Goal: Task Accomplishment & Management: Complete application form

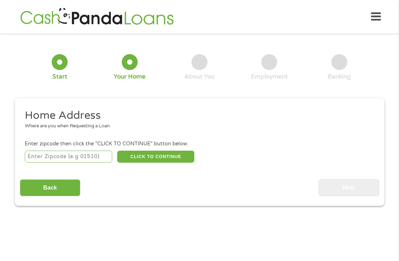
click at [45, 151] on input "number" at bounding box center [68, 157] width 87 height 12
type input "34711"
select select "Florida"
click at [147, 156] on button "CLICK TO CONTINUE" at bounding box center [155, 157] width 77 height 12
type input "34711"
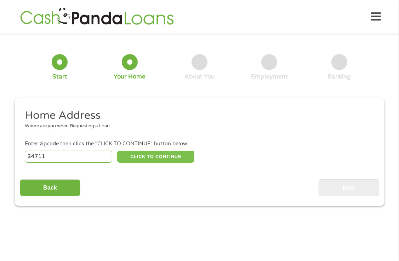
type input "Clermont"
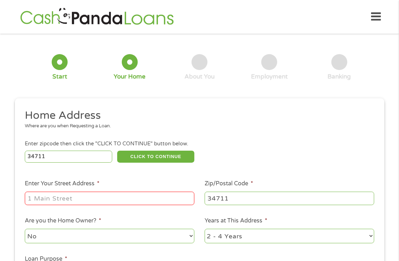
click at [72, 194] on input "Enter Your Street Address *" at bounding box center [109, 198] width 169 height 13
type input "11608 Foxglove Dr"
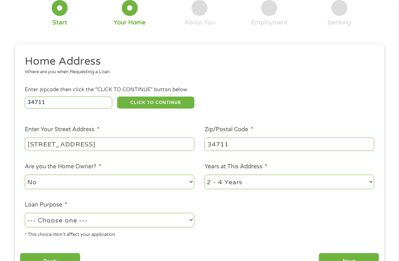
scroll to position [58, 0]
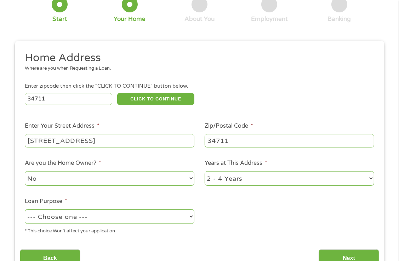
click at [243, 177] on select "1 Year or less 1 - 2 Years 2 - 4 Years Over 4 Years" at bounding box center [288, 178] width 169 height 15
select select "60months"
click at [204, 171] on select "1 Year or less 1 - 2 Years 2 - 4 Years Over 4 Years" at bounding box center [288, 178] width 169 height 15
click at [191, 212] on select "--- Choose one --- Pay Bills Debt Consolidation Home Improvement Major Purchase…" at bounding box center [109, 216] width 169 height 15
select select "paybills"
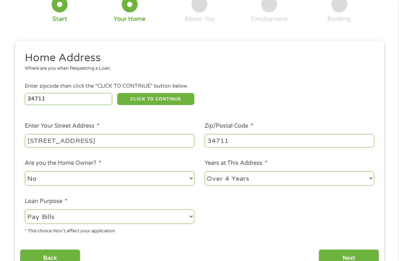
click at [25, 209] on select "--- Choose one --- Pay Bills Debt Consolidation Home Improvement Major Purchase…" at bounding box center [109, 216] width 169 height 15
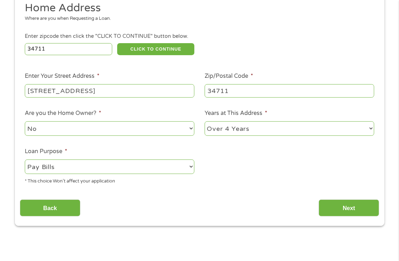
scroll to position [111, 0]
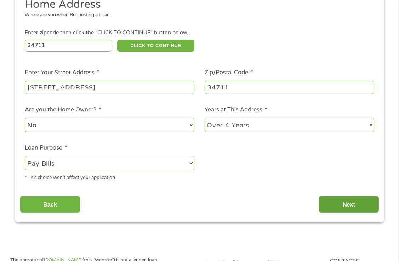
click at [347, 204] on input "Next" at bounding box center [348, 204] width 60 height 17
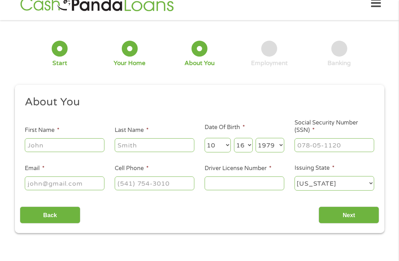
scroll to position [0, 0]
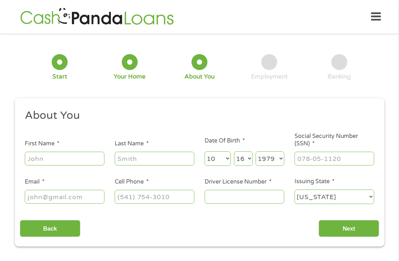
click at [66, 155] on input "First Name *" at bounding box center [65, 158] width 80 height 13
type input "Shannon"
type input "ZILLMER"
select select "4"
select select "27"
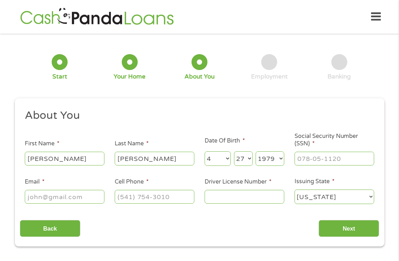
select select "1981"
type input "shannozi@icloud.com"
type input "(352) 255-4178"
click at [331, 154] on input "Social Security Number (SSN) *" at bounding box center [334, 158] width 80 height 13
type input "395-88-6673"
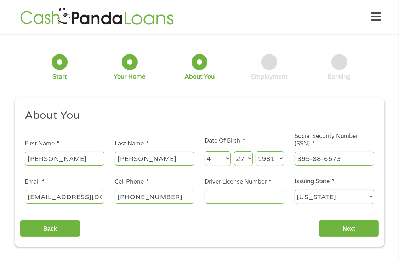
click at [247, 195] on input "Driver License Number *" at bounding box center [244, 196] width 80 height 13
type input "z456794816470"
click at [360, 222] on input "Next" at bounding box center [348, 228] width 60 height 17
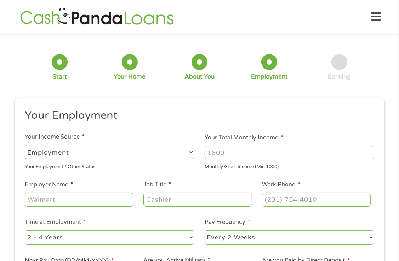
scroll to position [3, 3]
click at [286, 150] on input "Your Total Monthly Income *" at bounding box center [288, 152] width 169 height 13
type input "4600"
click at [103, 198] on input "Employer Name *" at bounding box center [79, 199] width 108 height 13
type input "Dietrich and Sons llc"
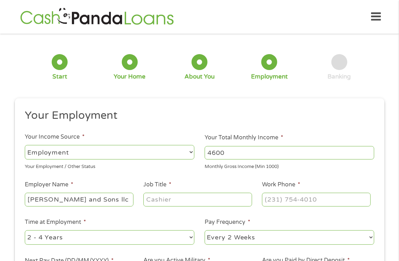
click at [212, 197] on input "Job Title *" at bounding box center [197, 199] width 108 height 13
type input "Customer service Rep"
click at [308, 198] on input "Work Phone *" at bounding box center [316, 199] width 108 height 13
type input "(269) 252-1366"
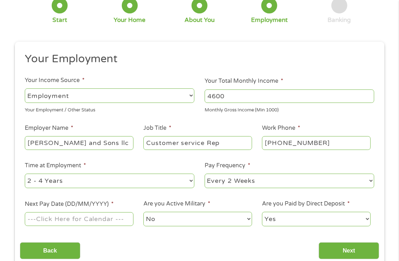
scroll to position [61, 0]
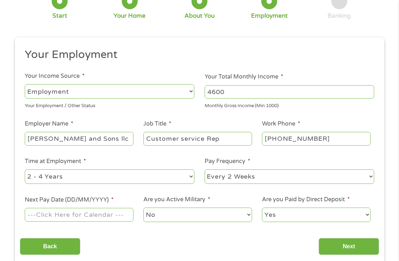
click at [95, 212] on input "Next Pay Date (DD/MM/YYYY) *" at bounding box center [79, 214] width 108 height 13
click at [103, 215] on input "22/08/2025" at bounding box center [79, 214] width 108 height 13
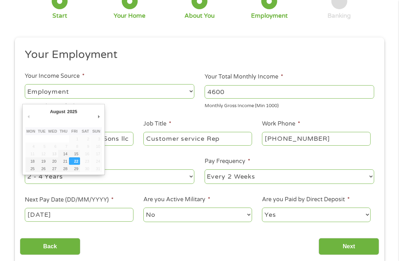
type input "15/08/2025"
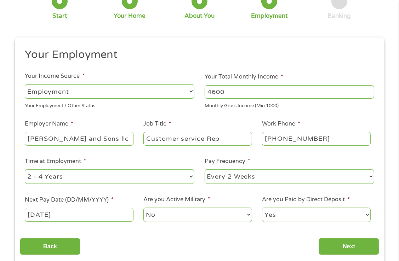
click at [202, 211] on select "No Yes" at bounding box center [197, 215] width 108 height 15
click at [314, 212] on select "Yes No" at bounding box center [316, 215] width 108 height 15
click at [371, 249] on input "Next" at bounding box center [348, 246] width 60 height 17
click at [364, 243] on input "Next" at bounding box center [348, 246] width 60 height 17
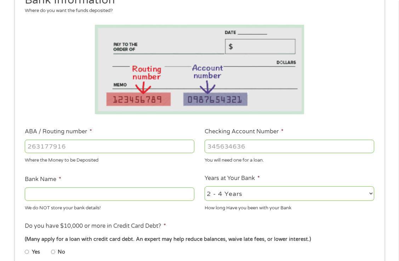
scroll to position [117, 0]
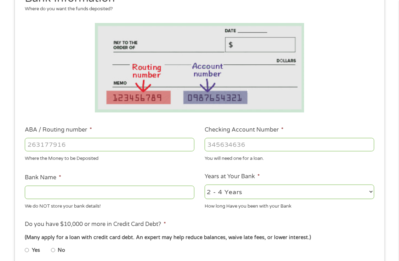
click at [77, 142] on input "ABA / Routing number *" at bounding box center [109, 144] width 169 height 13
type input "263181368"
type input "FAIRWINDS CREDIT UNION"
type input "263181368"
click at [284, 139] on input "Checking Account Number *" at bounding box center [288, 144] width 169 height 13
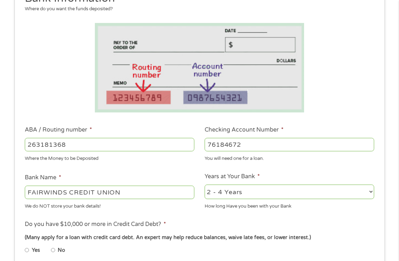
type input "76184672"
click at [352, 190] on select "2 - 4 Years 6 - 12 Months 1 - 2 Years Over 4 Years" at bounding box center [288, 192] width 169 height 15
select select "60months"
click at [204, 185] on select "2 - 4 Years 6 - 12 Months 1 - 2 Years Over 4 Years" at bounding box center [288, 192] width 169 height 15
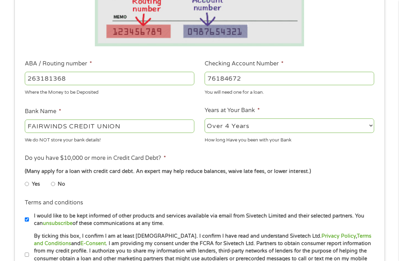
scroll to position [184, 0]
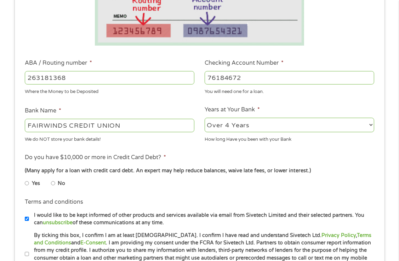
click at [27, 181] on input "Yes" at bounding box center [27, 183] width 4 height 11
radio input "true"
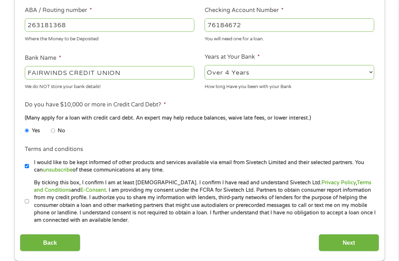
scroll to position [238, 0]
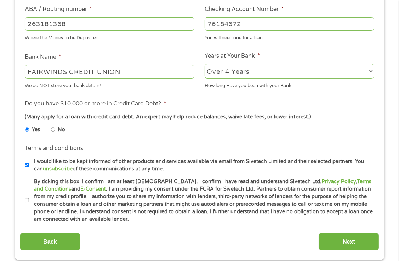
click at [27, 198] on input "By ticking this box, I confirm I am at least 18 years old. I confirm I have rea…" at bounding box center [27, 200] width 4 height 11
checkbox input "true"
click at [340, 240] on input "Next" at bounding box center [348, 241] width 60 height 17
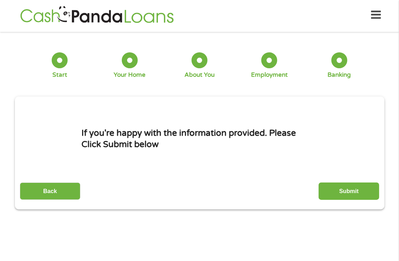
scroll to position [0, 0]
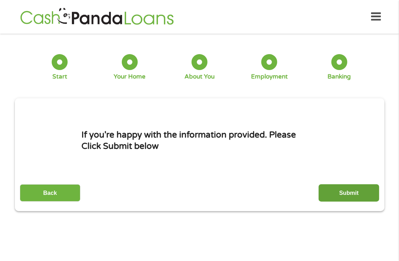
click at [338, 190] on input "Submit" at bounding box center [348, 192] width 60 height 17
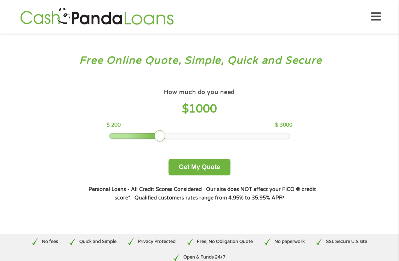
click at [207, 166] on button "Get My Quote" at bounding box center [199, 167] width 62 height 17
click at [203, 165] on button "Get My Quote" at bounding box center [199, 167] width 62 height 17
